Goal: Download file/media

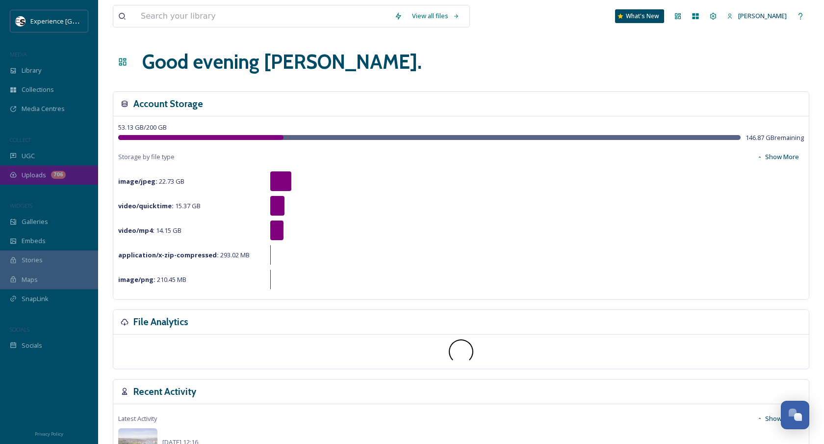
click at [25, 171] on span "Uploads" at bounding box center [34, 174] width 25 height 9
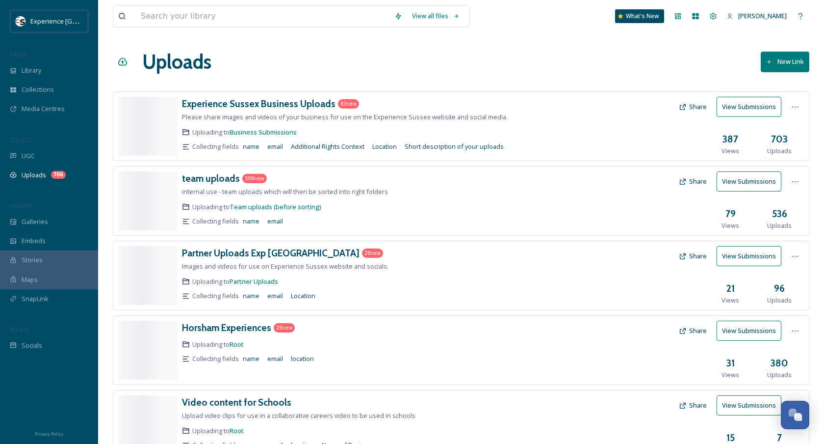
click at [175, 3] on div "View all files What's New [PERSON_NAME]" at bounding box center [461, 16] width 697 height 32
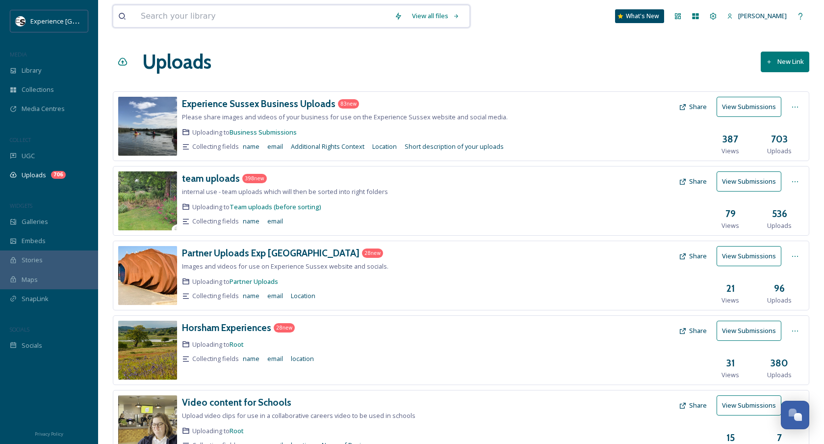
click at [182, 22] on input at bounding box center [263, 16] width 254 height 22
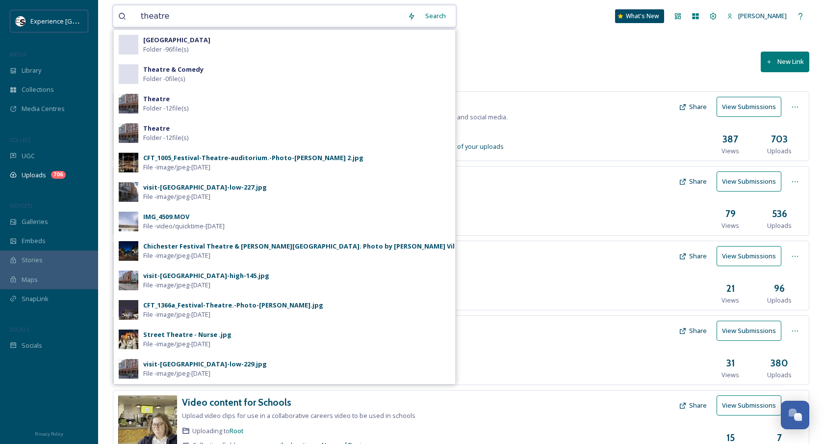
type input "theatre"
click at [232, 158] on div "CFT_1005_Festival-Theatre-auditorium.-Photo-[PERSON_NAME] 2.jpg" at bounding box center [253, 157] width 220 height 9
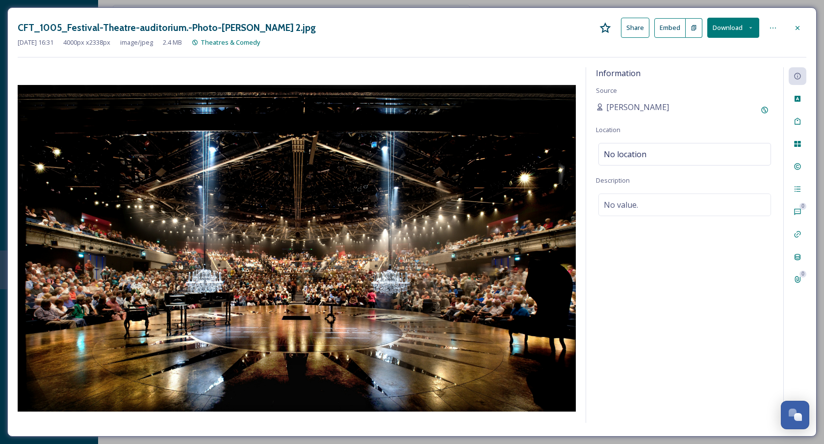
click at [794, 31] on div at bounding box center [798, 28] width 18 height 18
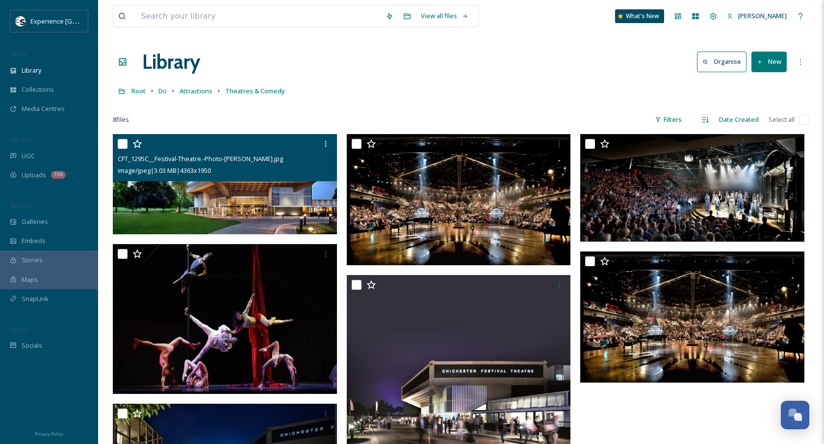
click at [254, 147] on div at bounding box center [226, 144] width 217 height 18
click at [236, 188] on img at bounding box center [225, 184] width 224 height 100
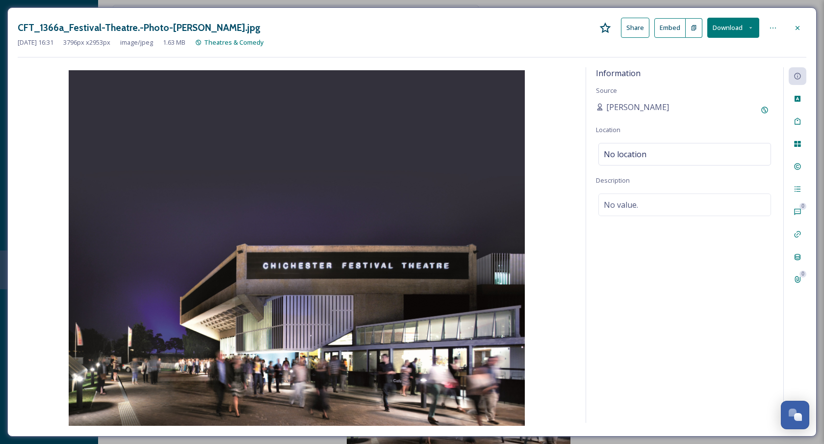
click at [744, 25] on button "Download" at bounding box center [734, 28] width 52 height 20
click at [717, 86] on span "Download Medium (1080 x 840)" at bounding box center [707, 88] width 91 height 9
click at [800, 26] on icon at bounding box center [798, 28] width 8 height 8
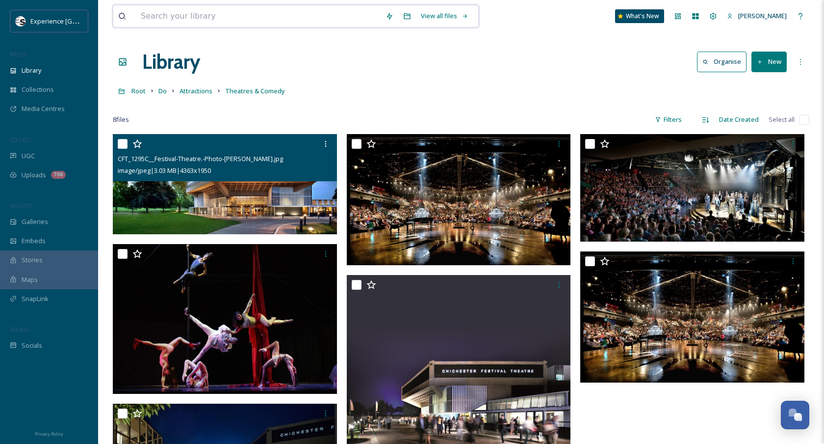
click at [299, 22] on input at bounding box center [258, 16] width 245 height 22
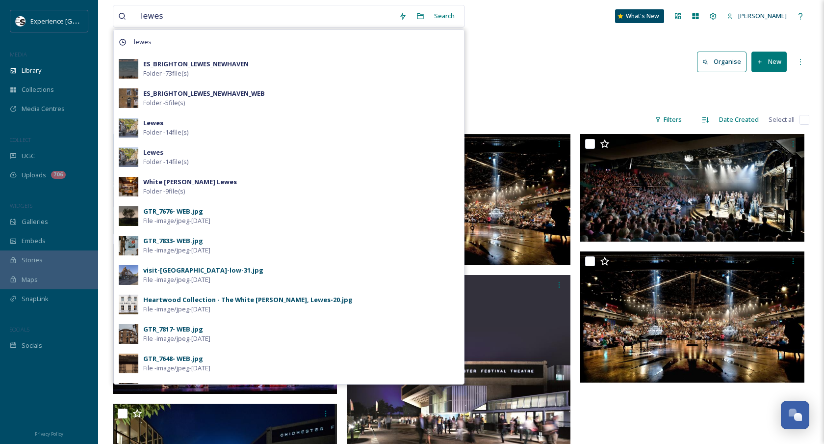
click at [644, 72] on div "Library Organise New" at bounding box center [461, 61] width 697 height 29
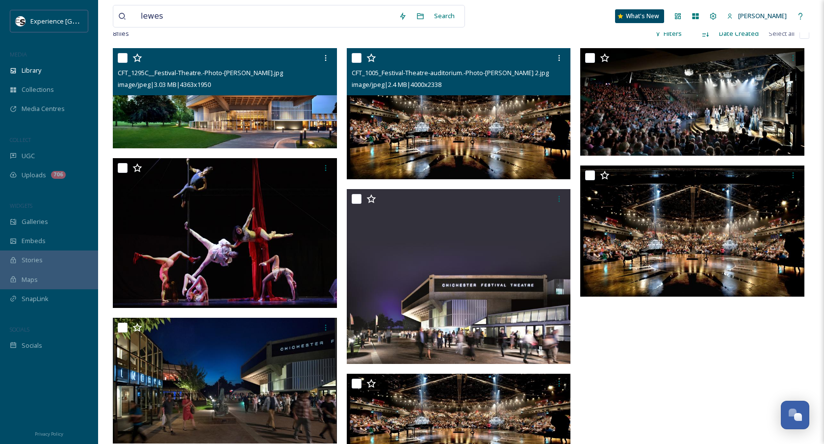
scroll to position [84, 0]
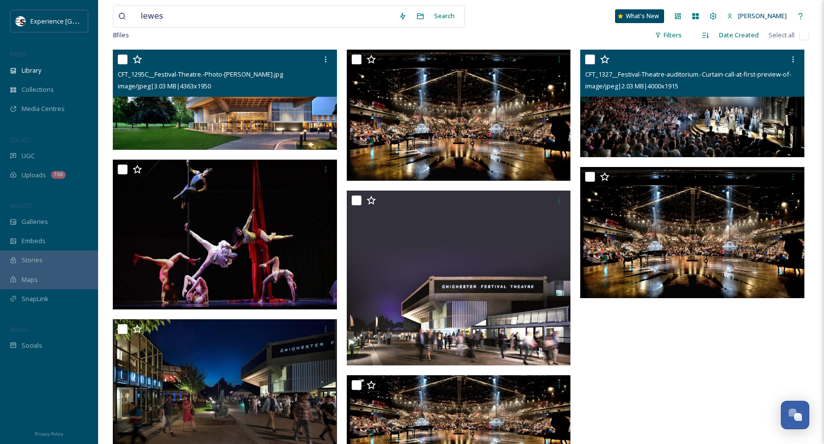
click at [675, 103] on img at bounding box center [693, 103] width 224 height 107
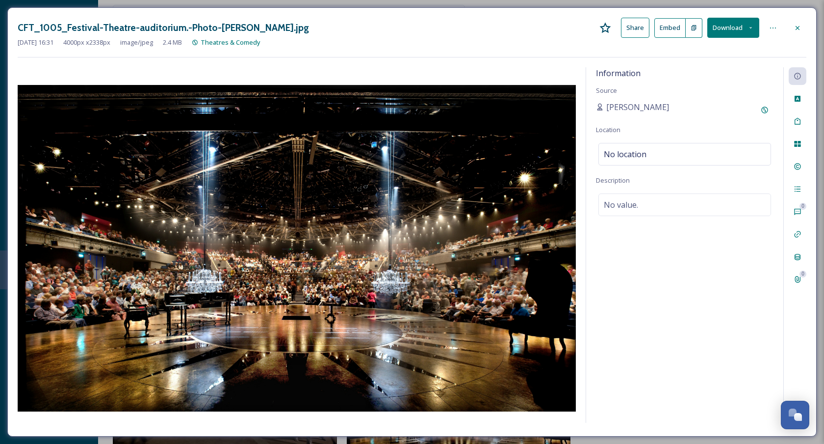
click at [746, 21] on button "Download" at bounding box center [734, 28] width 52 height 20
click at [726, 89] on span "Download Medium (1080 x 631)" at bounding box center [707, 88] width 91 height 9
click at [798, 26] on icon at bounding box center [798, 28] width 8 height 8
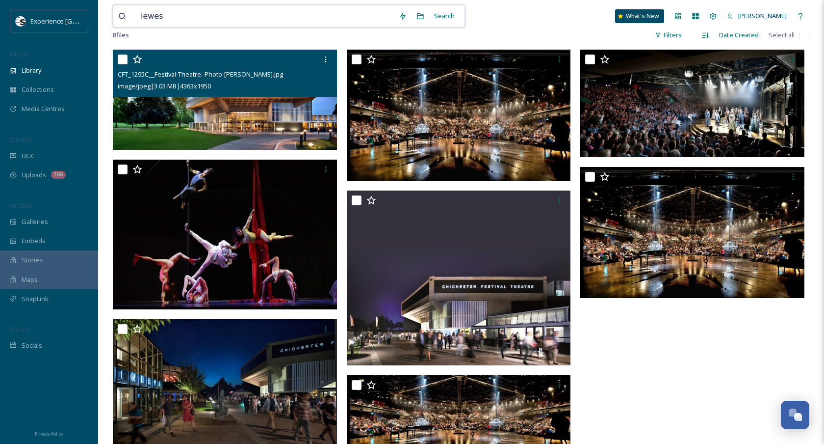
click at [258, 24] on input "lewes" at bounding box center [265, 16] width 258 height 22
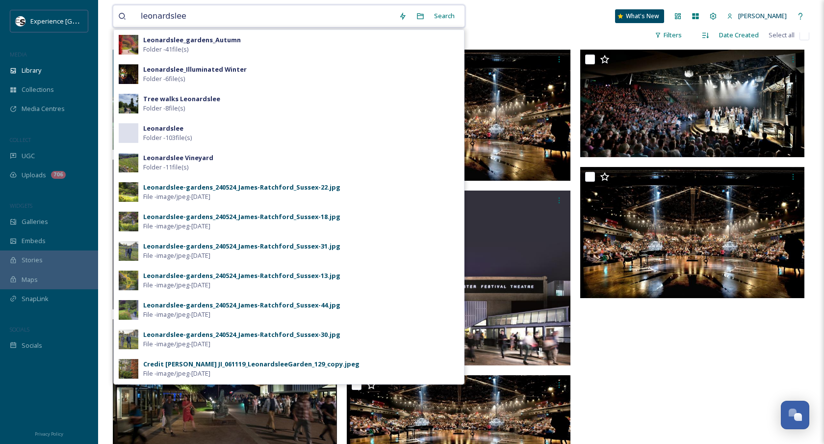
type input "leonardslee"
click at [460, 20] on div "Search" at bounding box center [444, 15] width 30 height 19
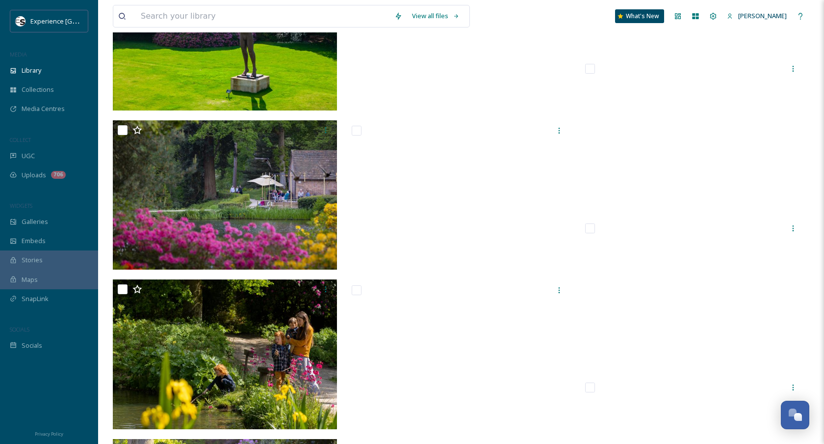
scroll to position [4151, 0]
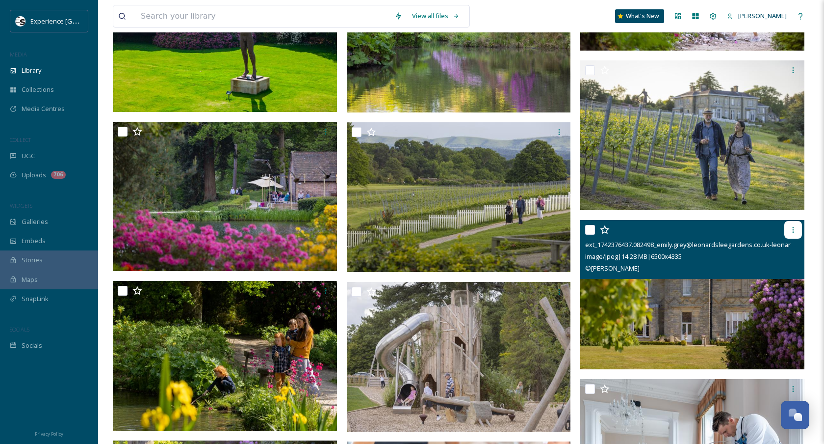
click at [792, 232] on icon at bounding box center [794, 230] width 8 height 8
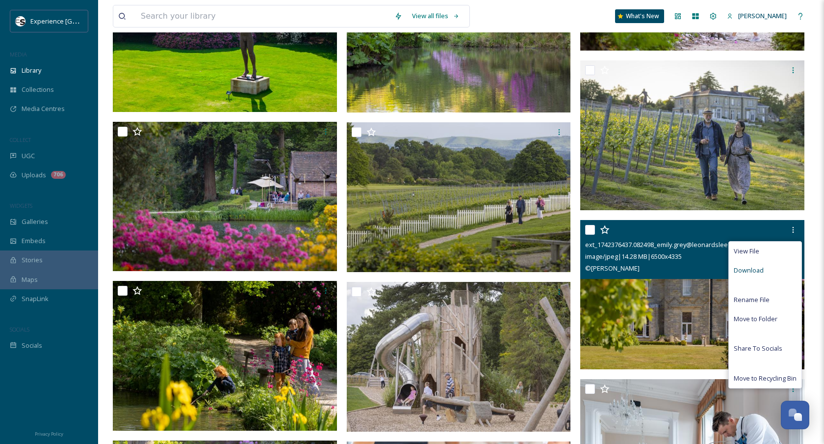
click at [746, 269] on span "Download" at bounding box center [749, 269] width 30 height 9
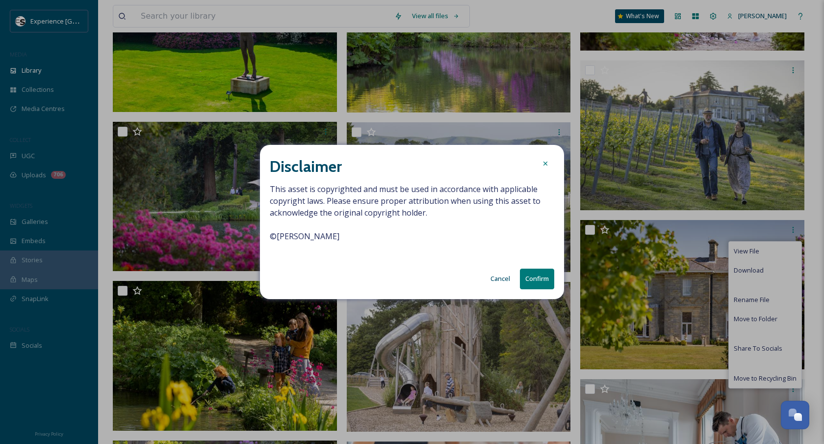
click at [502, 278] on button "Cancel" at bounding box center [500, 278] width 29 height 19
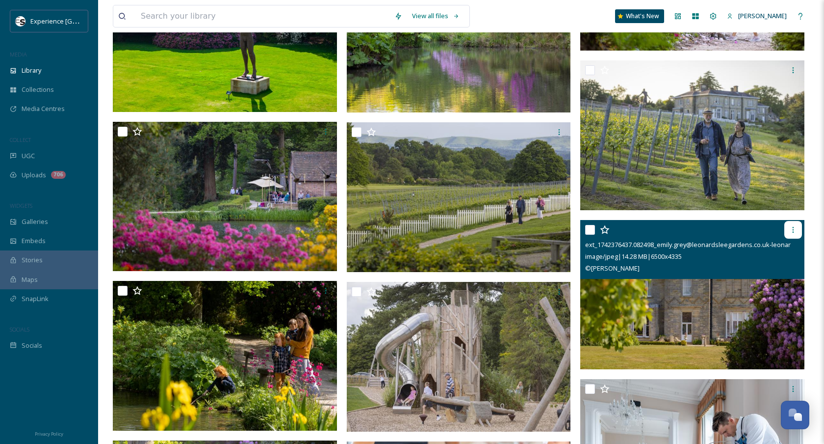
click at [793, 229] on icon at bounding box center [793, 230] width 1 height 6
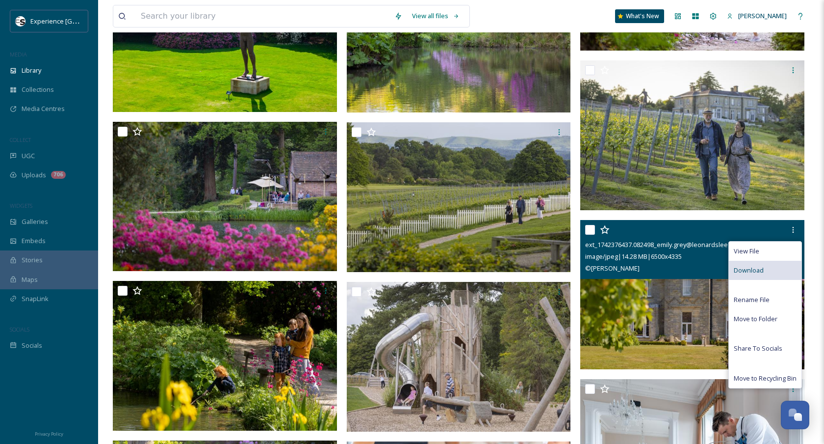
click at [780, 269] on div "Download" at bounding box center [765, 270] width 73 height 19
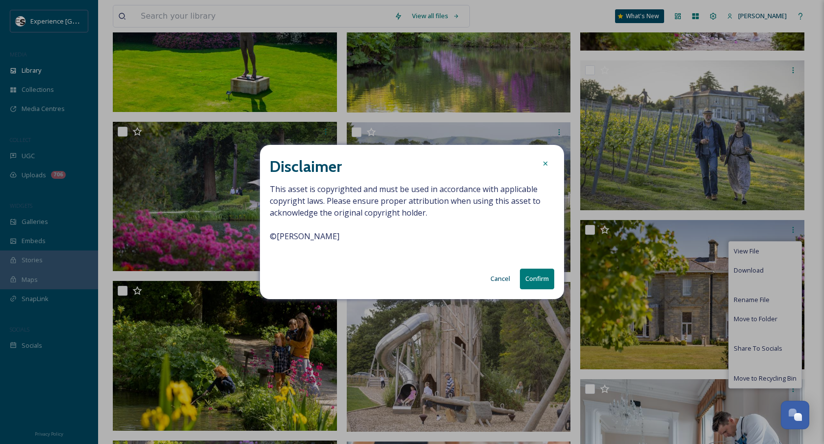
click at [281, 238] on span "This asset is copyrighted and must be used in accordance with applicable copyri…" at bounding box center [412, 218] width 285 height 71
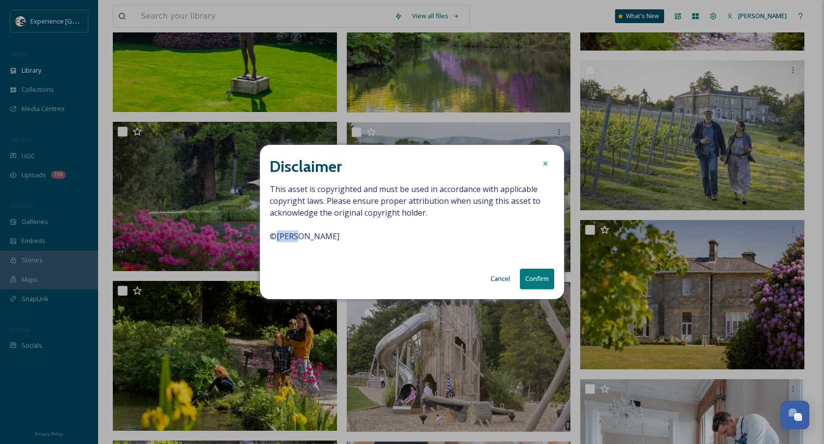
click at [281, 238] on span "This asset is copyrighted and must be used in accordance with applicable copyri…" at bounding box center [412, 218] width 285 height 71
copy span "© [PERSON_NAME]"
click at [539, 287] on button "Confirm" at bounding box center [537, 278] width 34 height 20
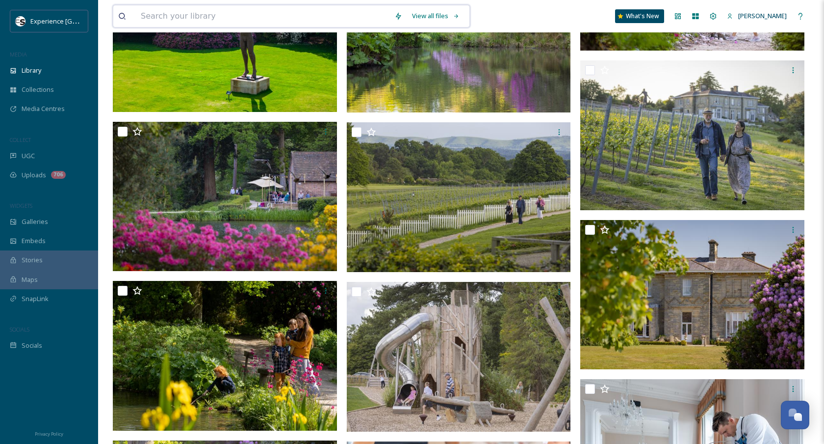
click at [264, 17] on input at bounding box center [263, 16] width 254 height 22
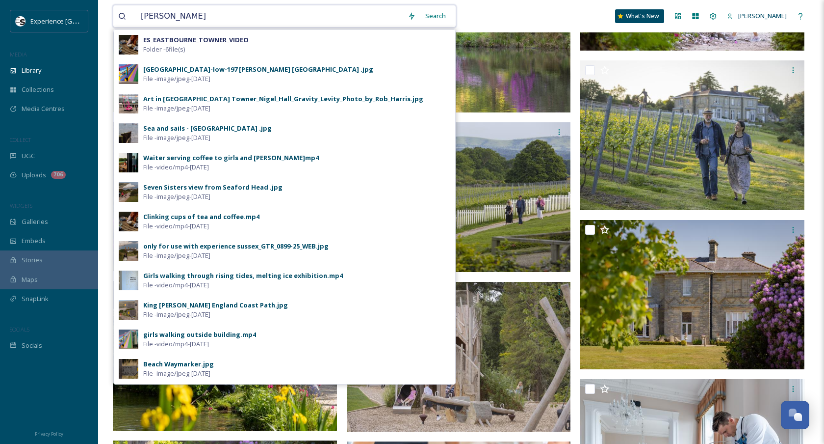
type input "[PERSON_NAME]"
click at [202, 73] on div "[GEOGRAPHIC_DATA]-low-197 [PERSON_NAME] [GEOGRAPHIC_DATA] .jpg" at bounding box center [258, 69] width 230 height 9
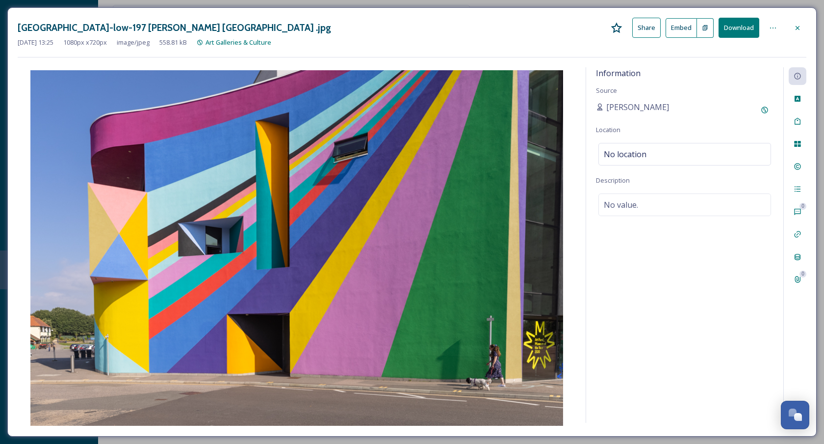
click at [749, 32] on button "Download" at bounding box center [739, 28] width 41 height 20
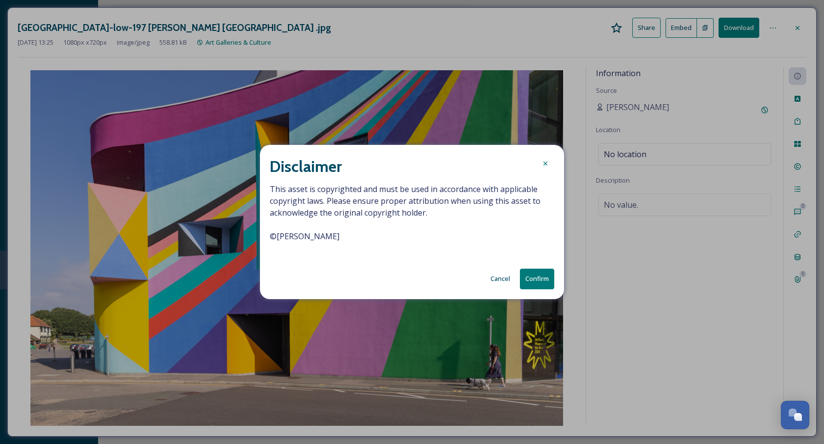
click at [280, 237] on span "This asset is copyrighted and must be used in accordance with applicable copyri…" at bounding box center [412, 218] width 285 height 71
click at [550, 281] on button "Confirm" at bounding box center [537, 278] width 34 height 20
